Goal: Check status

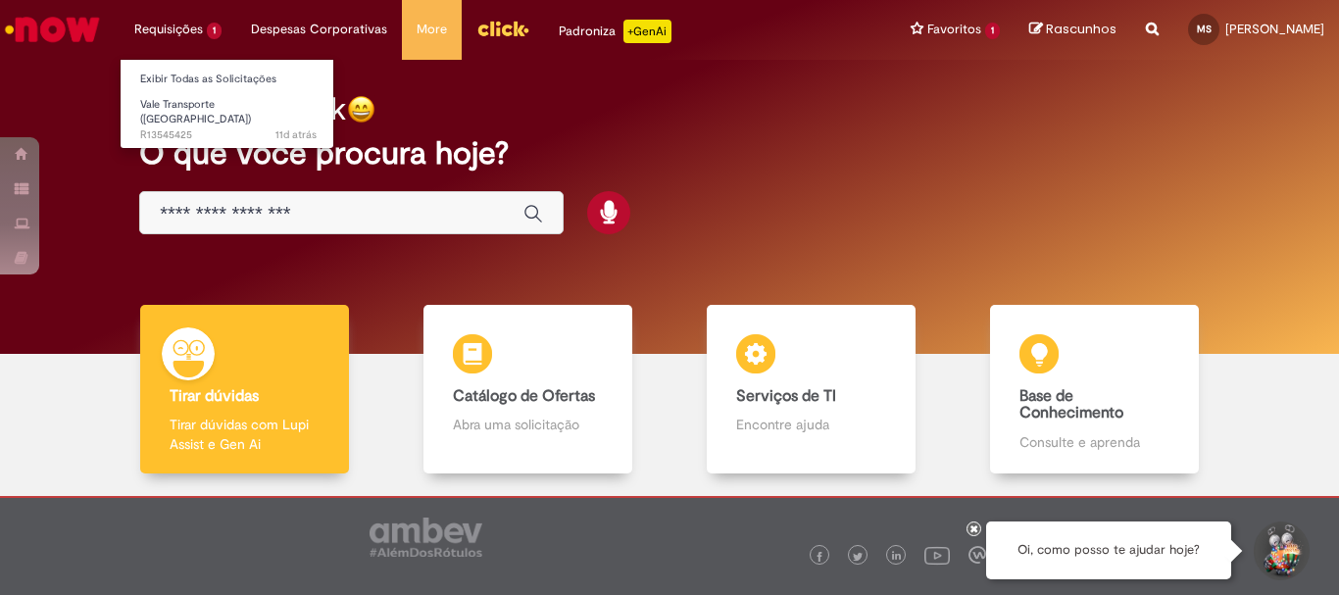
click at [173, 20] on li "Requisições 1 Exibir Todas as Solicitações Vale Transporte (VT) 11d atrás 11 di…" at bounding box center [178, 29] width 117 height 59
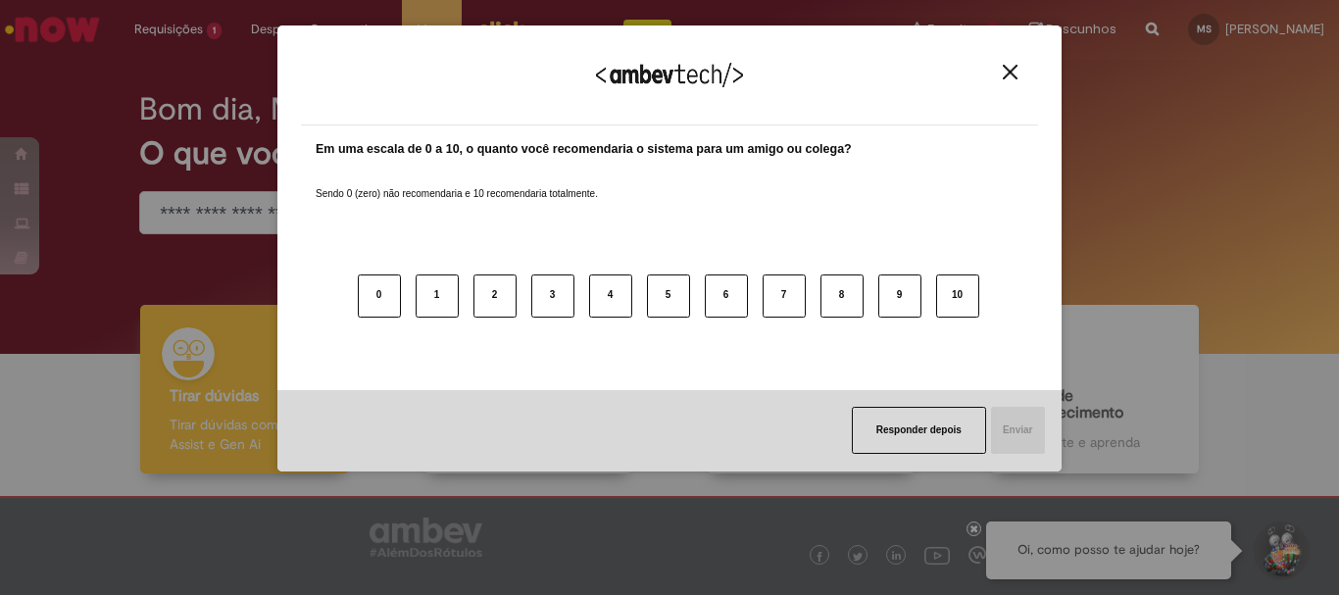
click at [1010, 75] on img "Close" at bounding box center [1010, 72] width 15 height 15
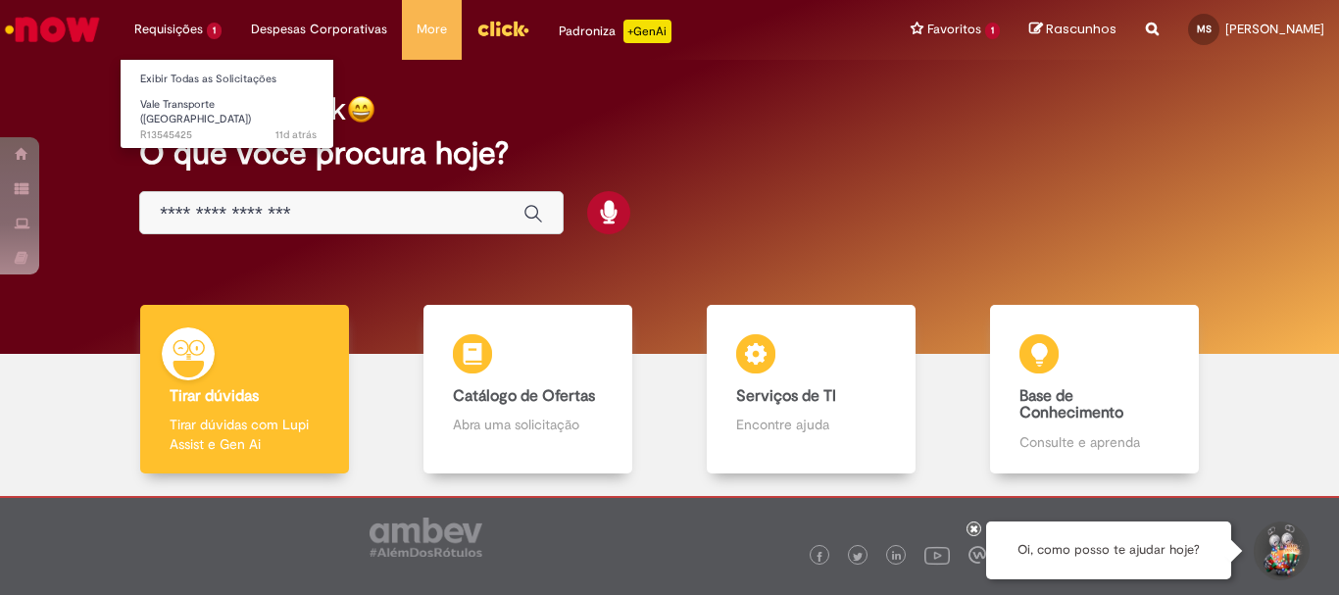
click at [204, 26] on li "Requisições 1 Exibir Todas as Solicitações Vale Transporte (VT) 11d atrás 11 di…" at bounding box center [178, 29] width 117 height 59
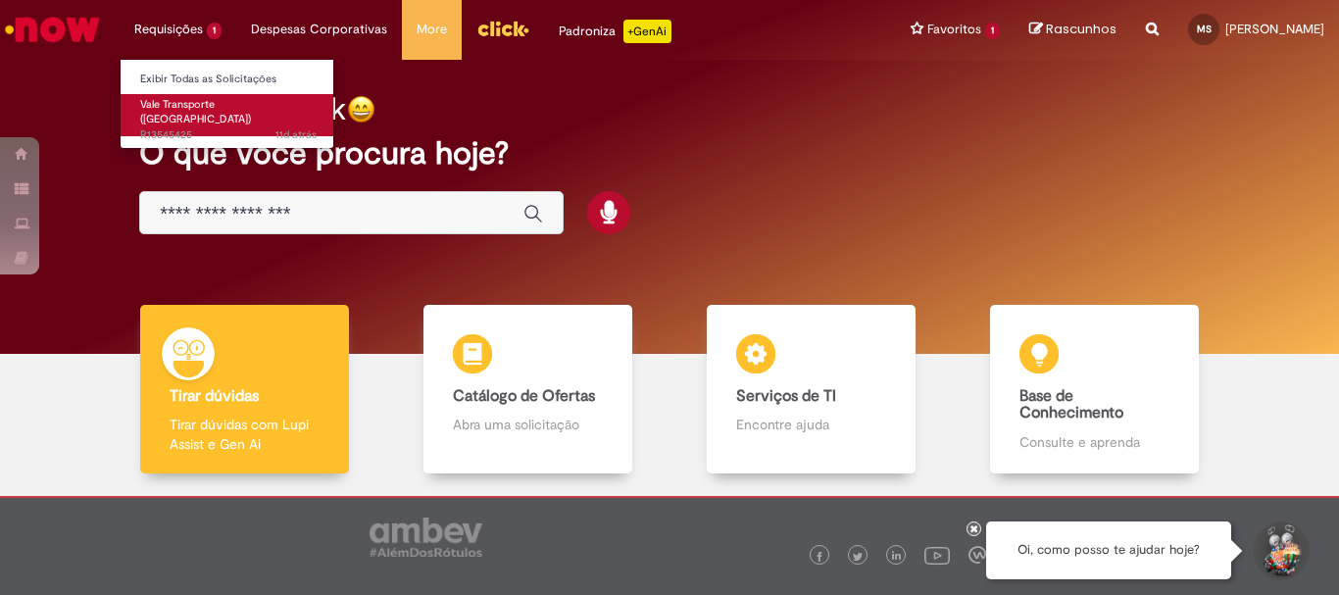
click at [189, 127] on span "11d atrás 11 dias atrás R13545425" at bounding box center [228, 135] width 176 height 16
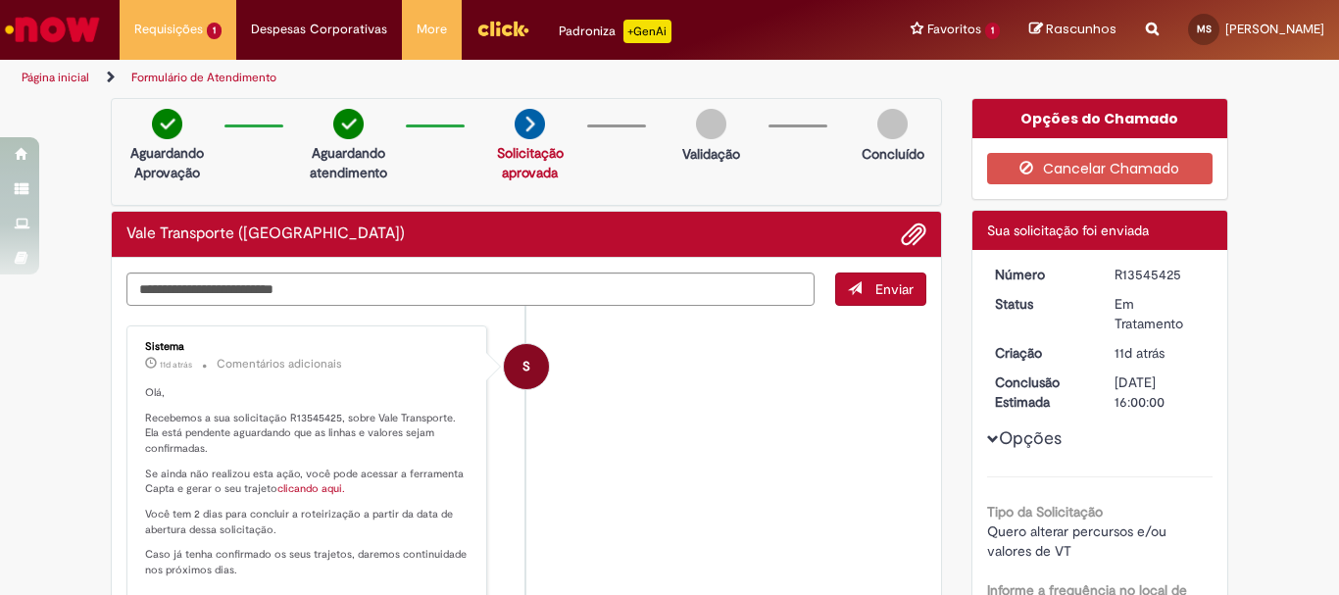
click at [314, 483] on link "clicando aqui." at bounding box center [311, 488] width 68 height 15
click at [529, 131] on img at bounding box center [530, 124] width 30 height 30
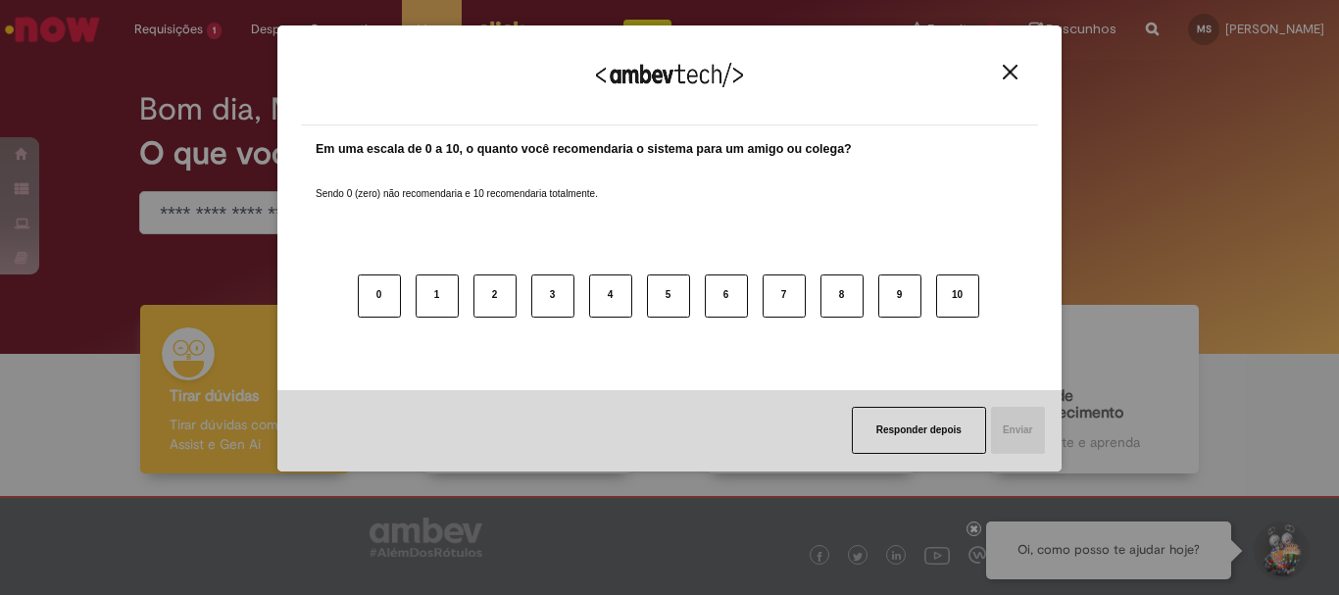
click at [1012, 75] on img "Close" at bounding box center [1010, 72] width 15 height 15
